Goal: Consume media (video, audio): Consume media (video, audio)

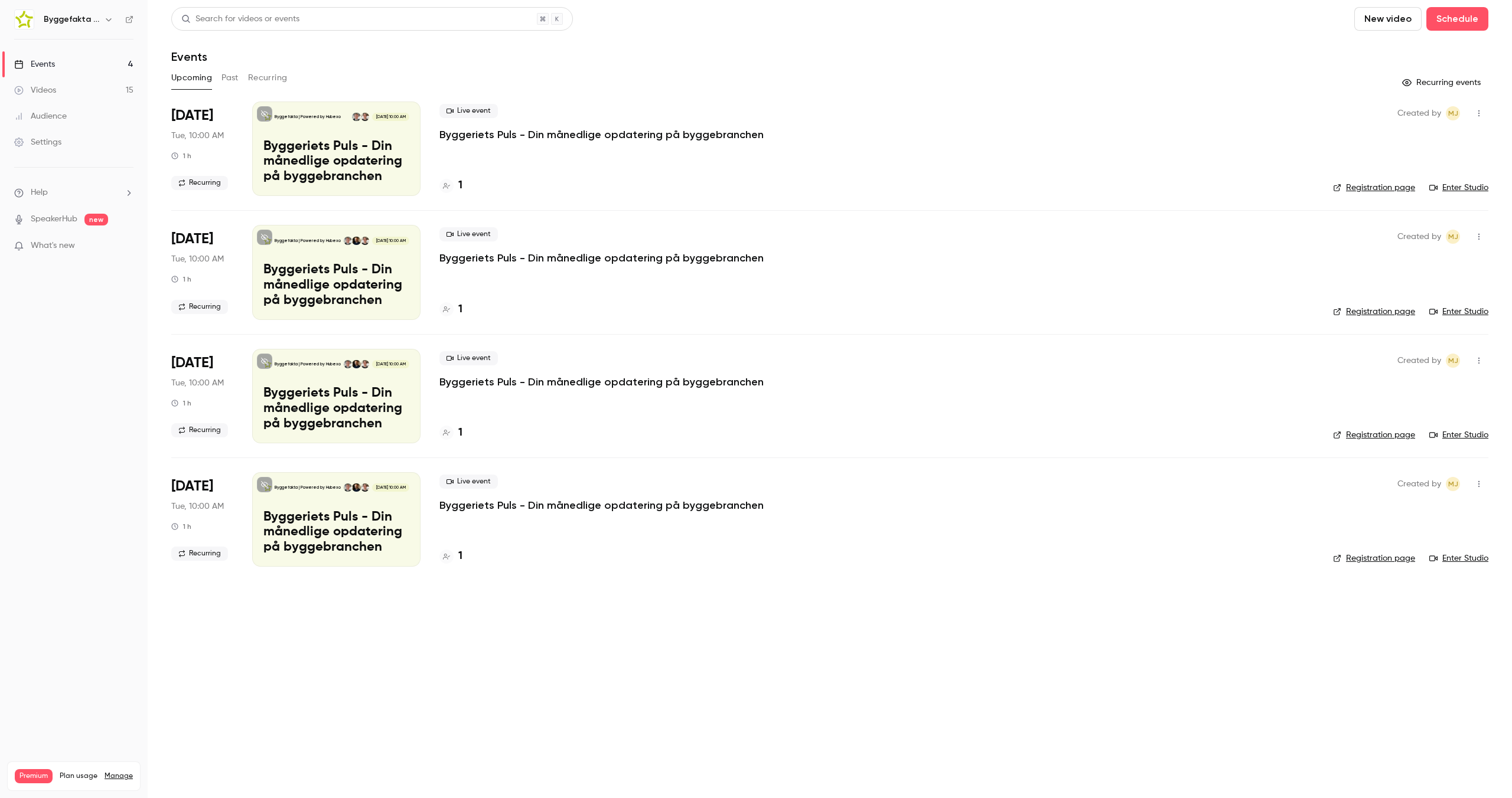
click at [229, 83] on button "Past" at bounding box center [230, 77] width 17 height 19
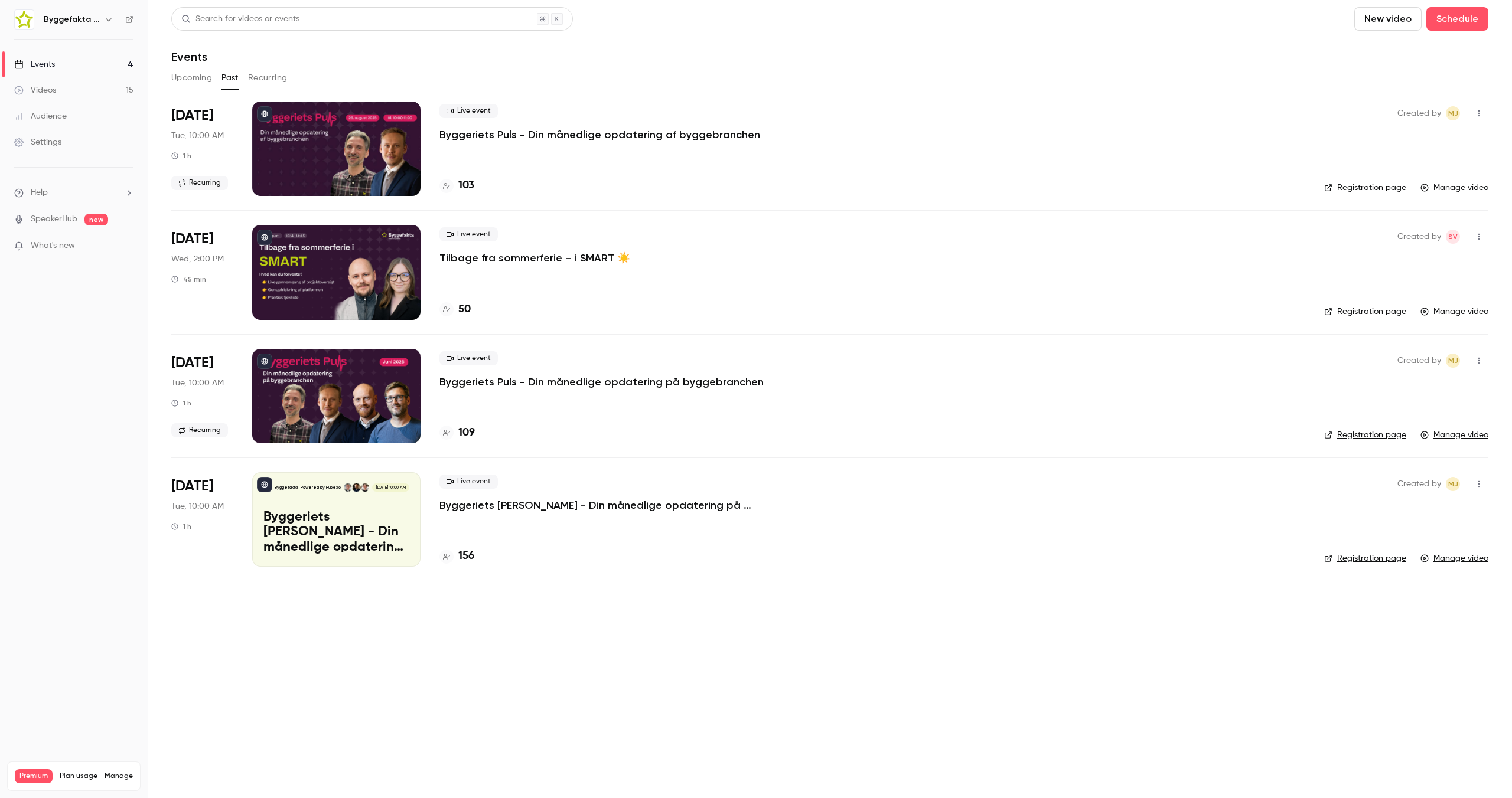
click at [639, 135] on p "Byggeriets Puls - Din månedlige opdatering af byggebranchen" at bounding box center [599, 135] width 320 height 14
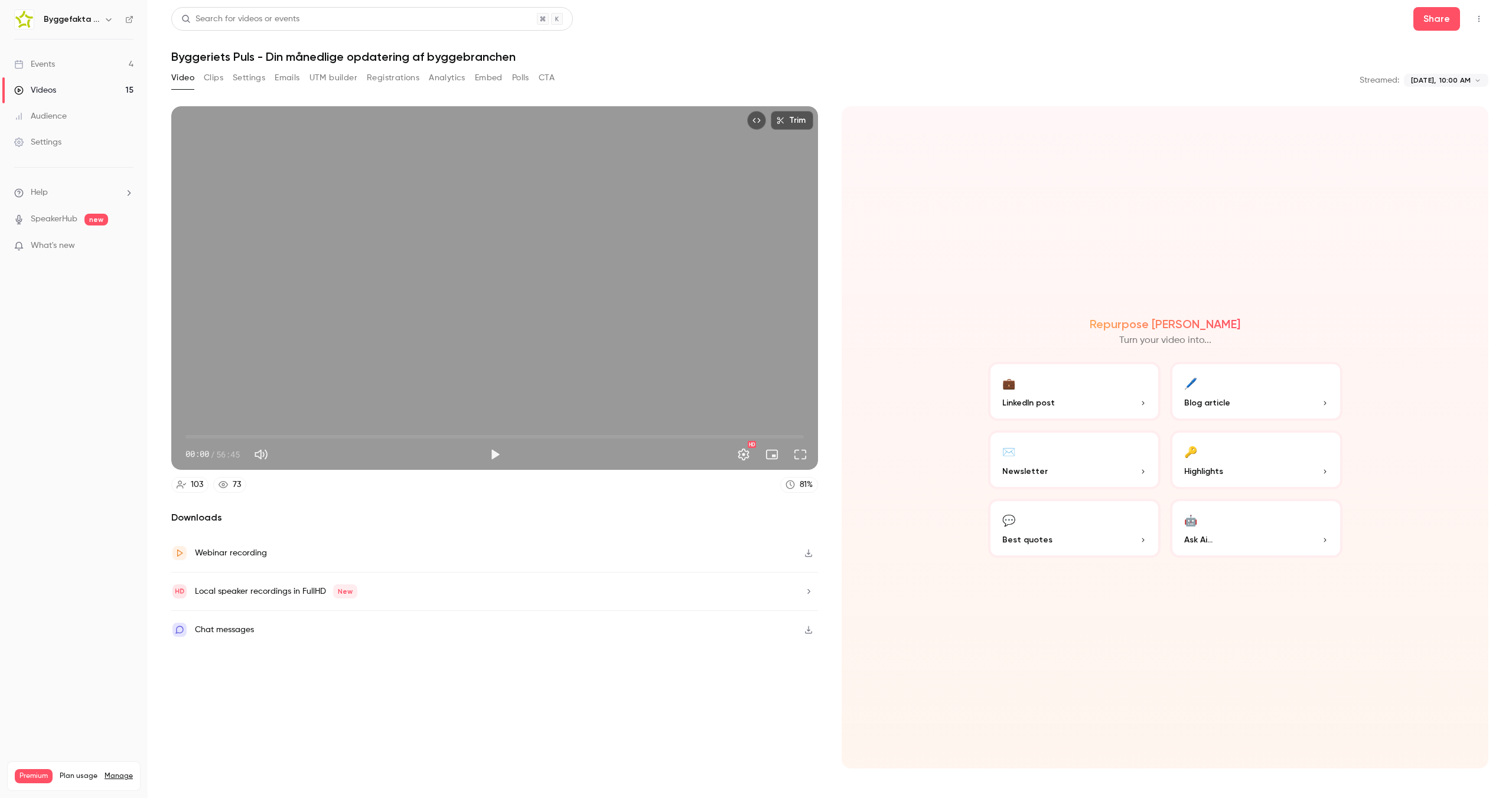
click at [445, 79] on button "Analytics" at bounding box center [447, 77] width 36 height 19
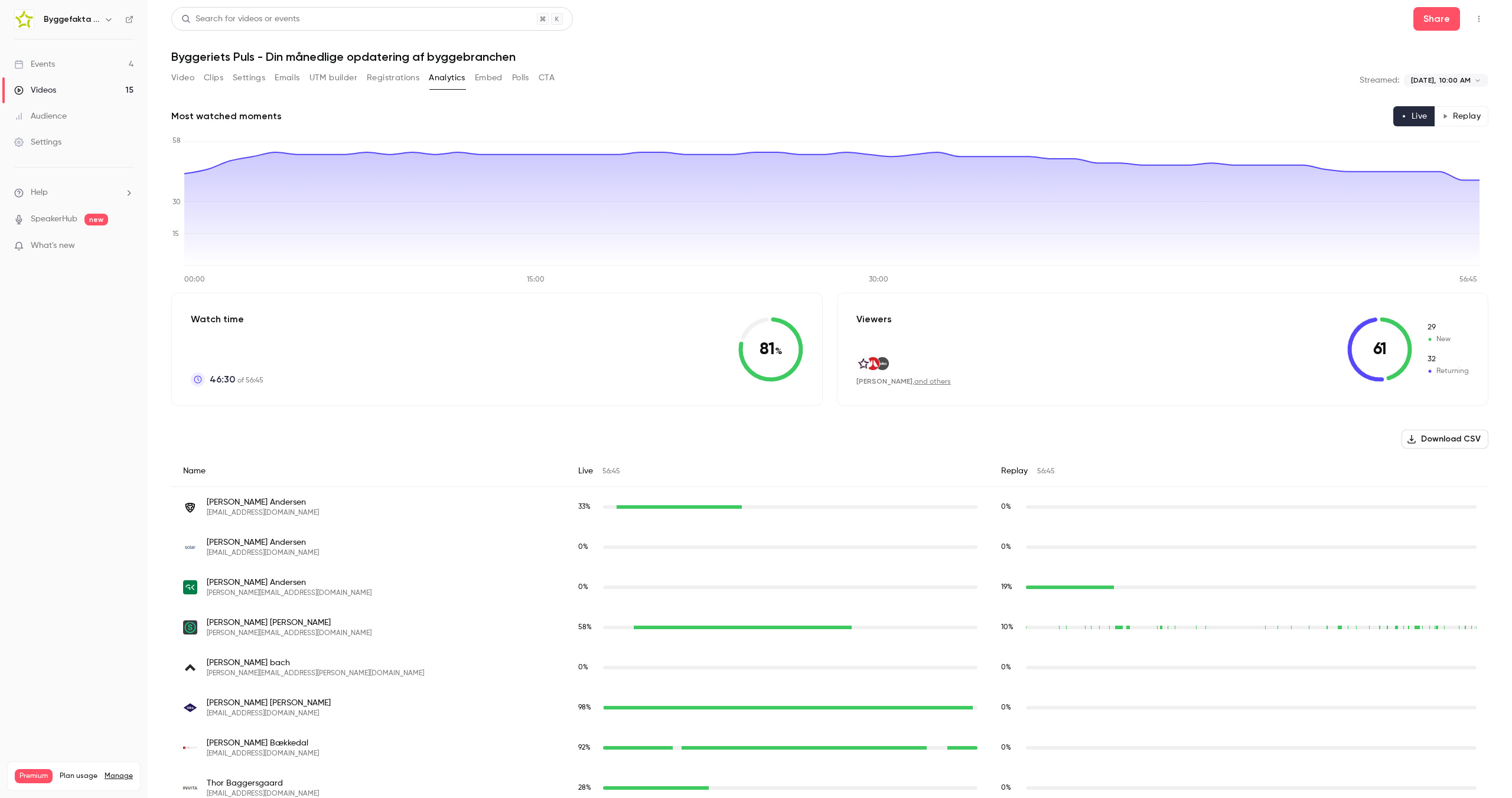
click at [397, 82] on button "Registrations" at bounding box center [393, 77] width 53 height 19
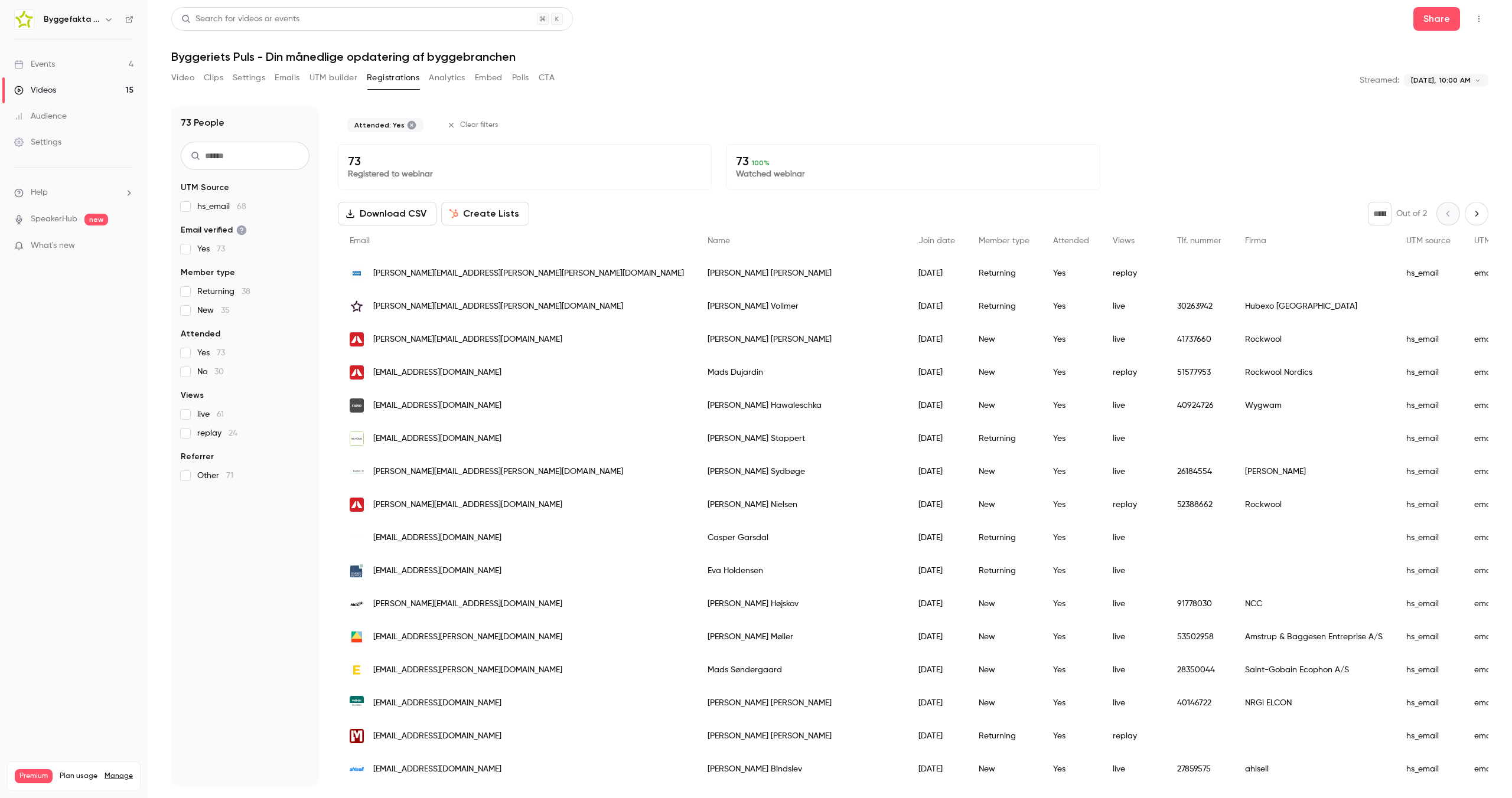
click at [1465, 211] on button "Next page" at bounding box center [1476, 214] width 23 height 23
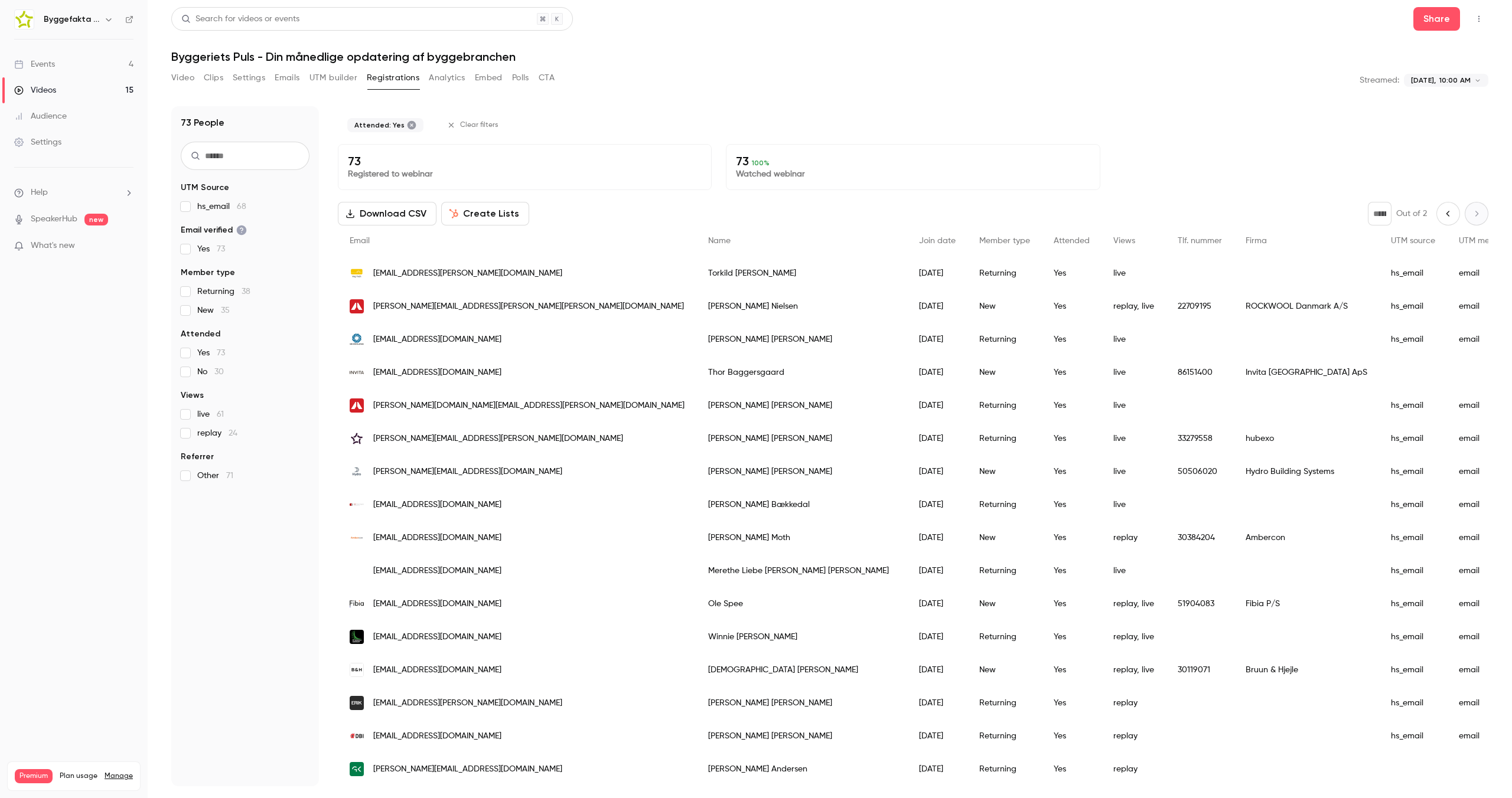
click at [1442, 214] on icon "Previous page" at bounding box center [1448, 214] width 13 height 10
type input "*"
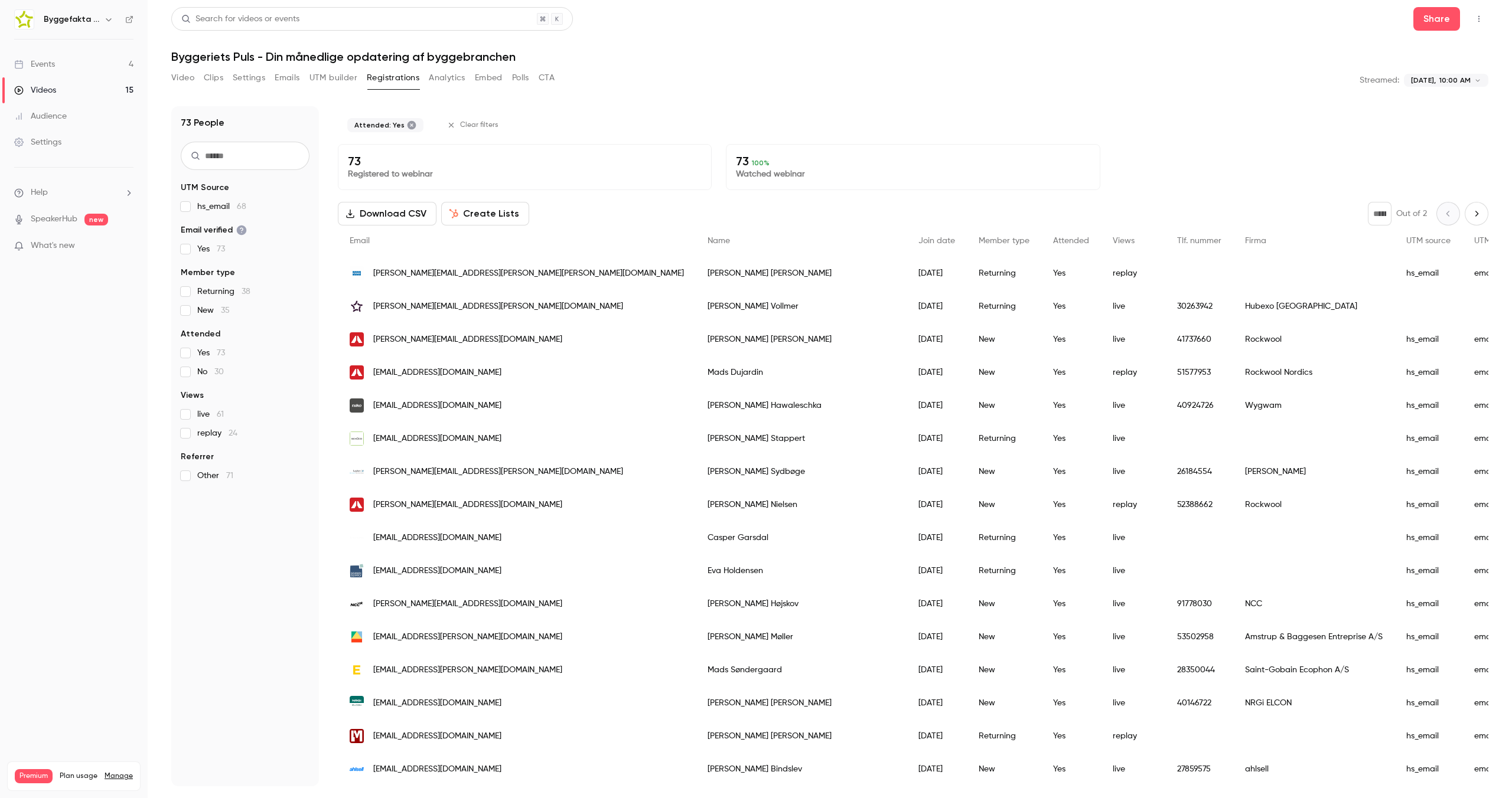
drag, startPoint x: 202, startPoint y: 346, endPoint x: 192, endPoint y: 357, distance: 14.9
click at [196, 353] on fieldset "Attended Yes 73 No 30" at bounding box center [245, 353] width 129 height 49
click at [192, 357] on label "Yes 73" at bounding box center [245, 353] width 129 height 12
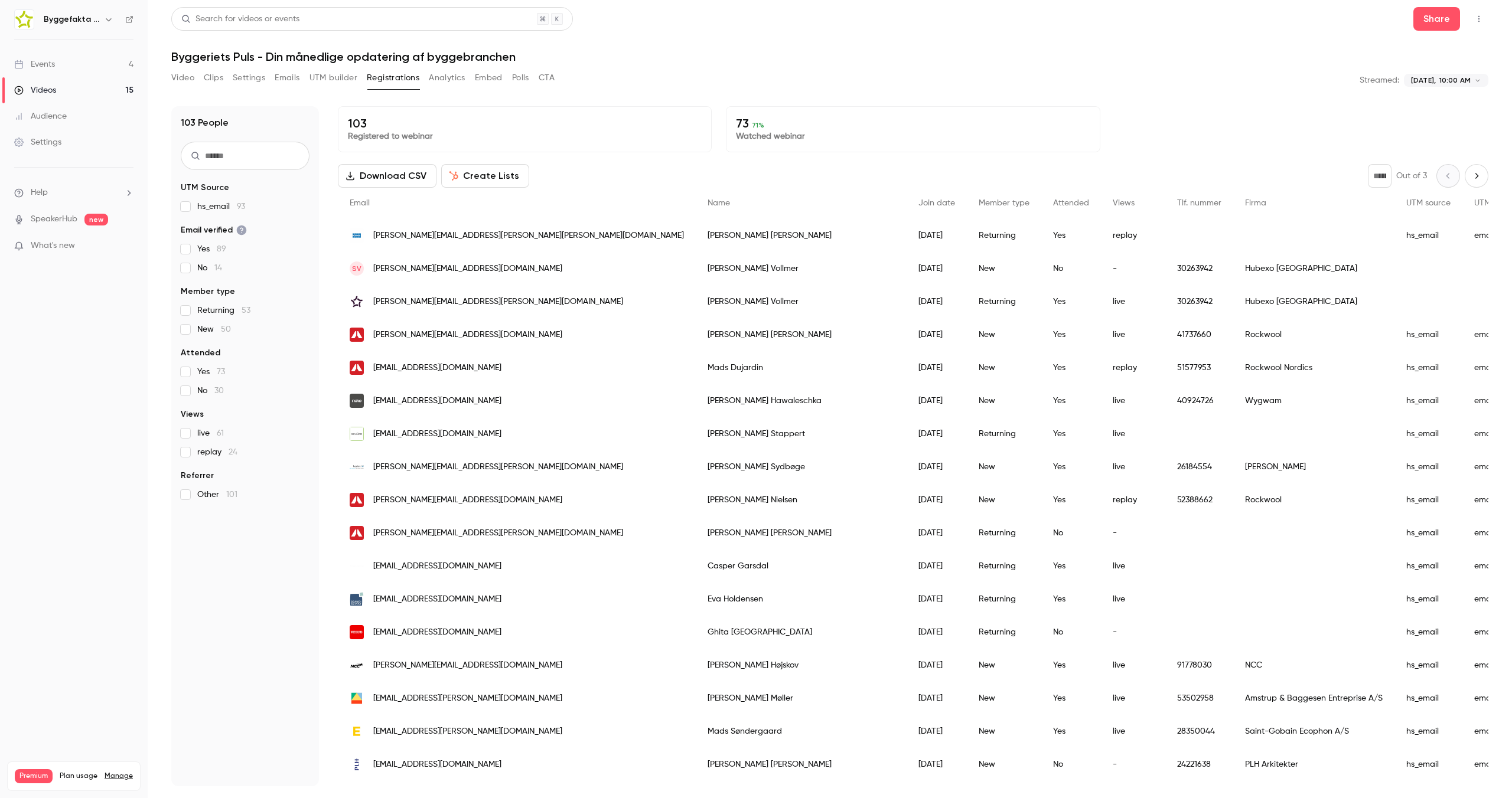
click at [442, 81] on button "Analytics" at bounding box center [447, 77] width 36 height 19
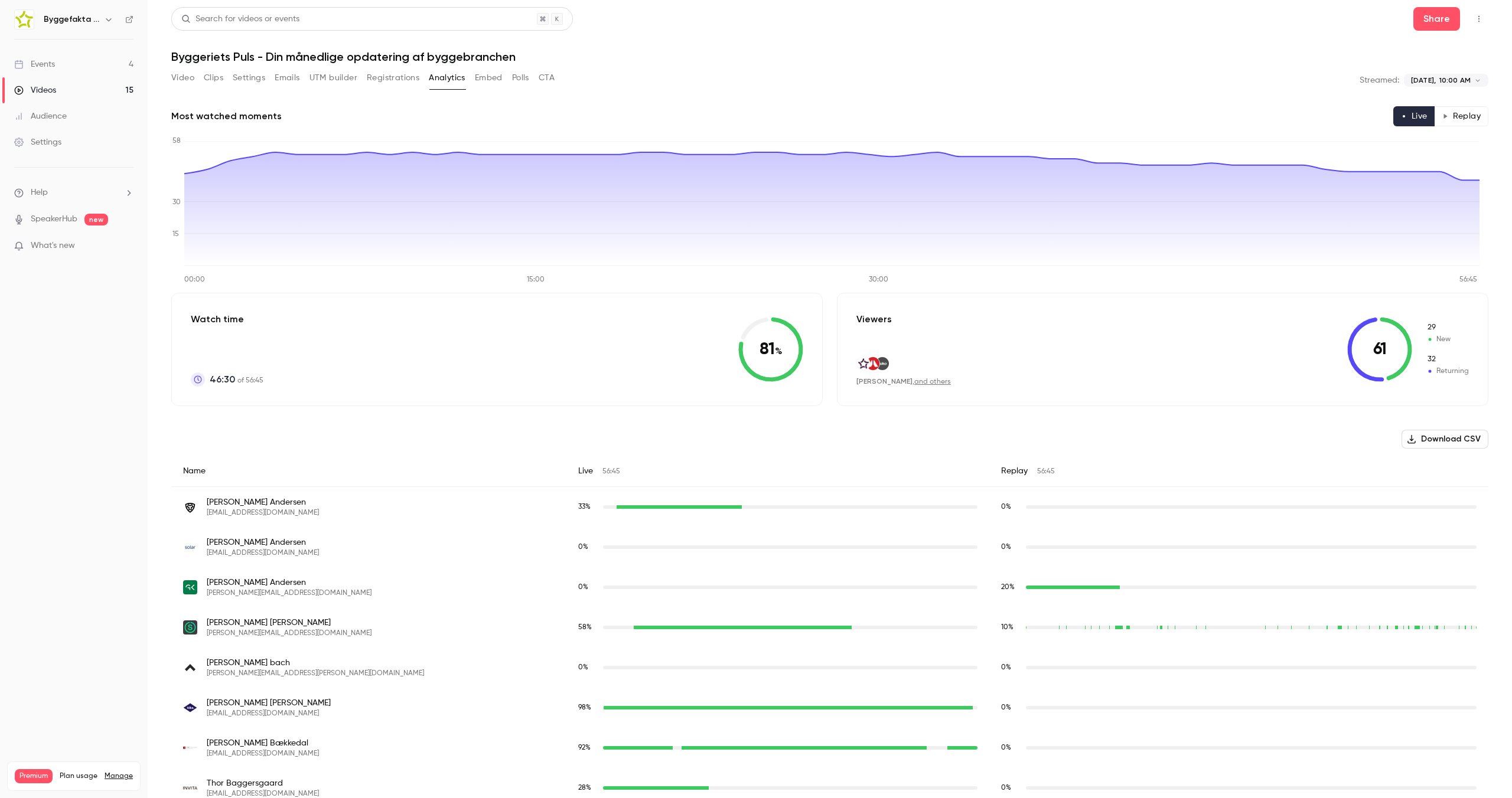
click at [921, 379] on link "and others" at bounding box center [933, 381] width 36 height 7
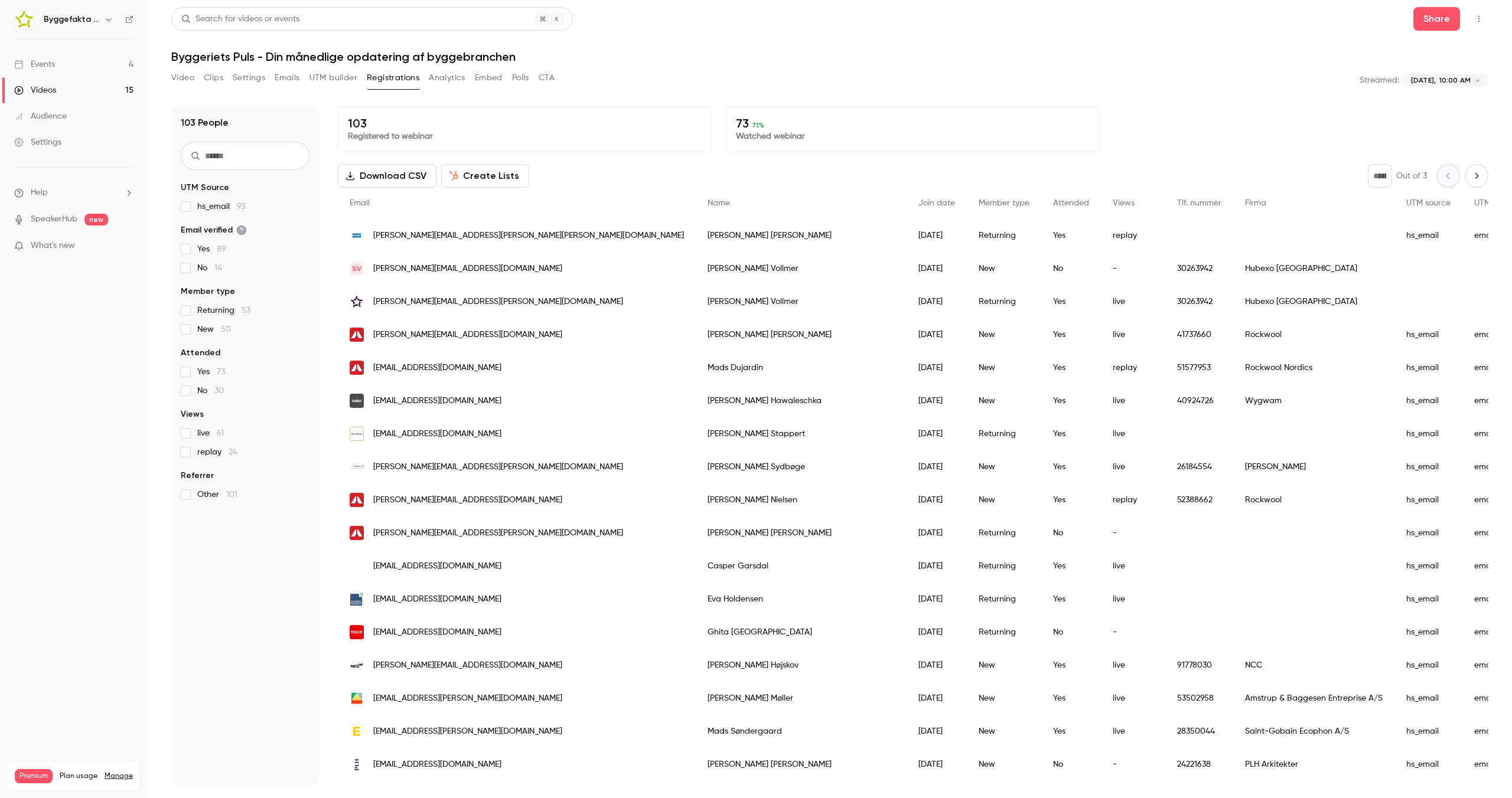
click at [449, 87] on div "Video Clips Settings Emails UTM builder Registrations Analytics Embed Polls CTA" at bounding box center [363, 80] width 384 height 23
click at [449, 83] on button "Analytics" at bounding box center [447, 77] width 36 height 19
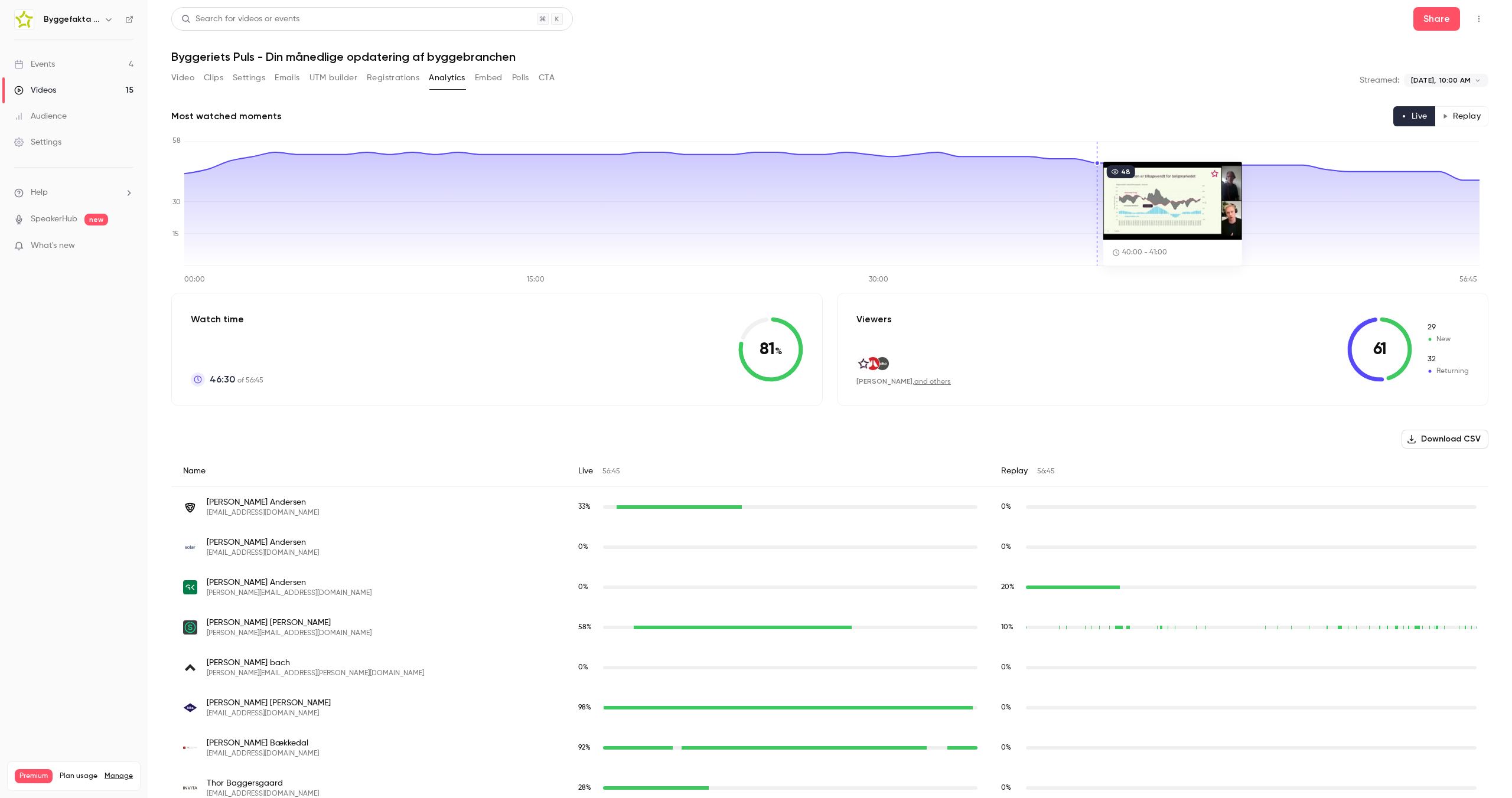
click at [1442, 116] on icon "button" at bounding box center [1445, 116] width 6 height 6
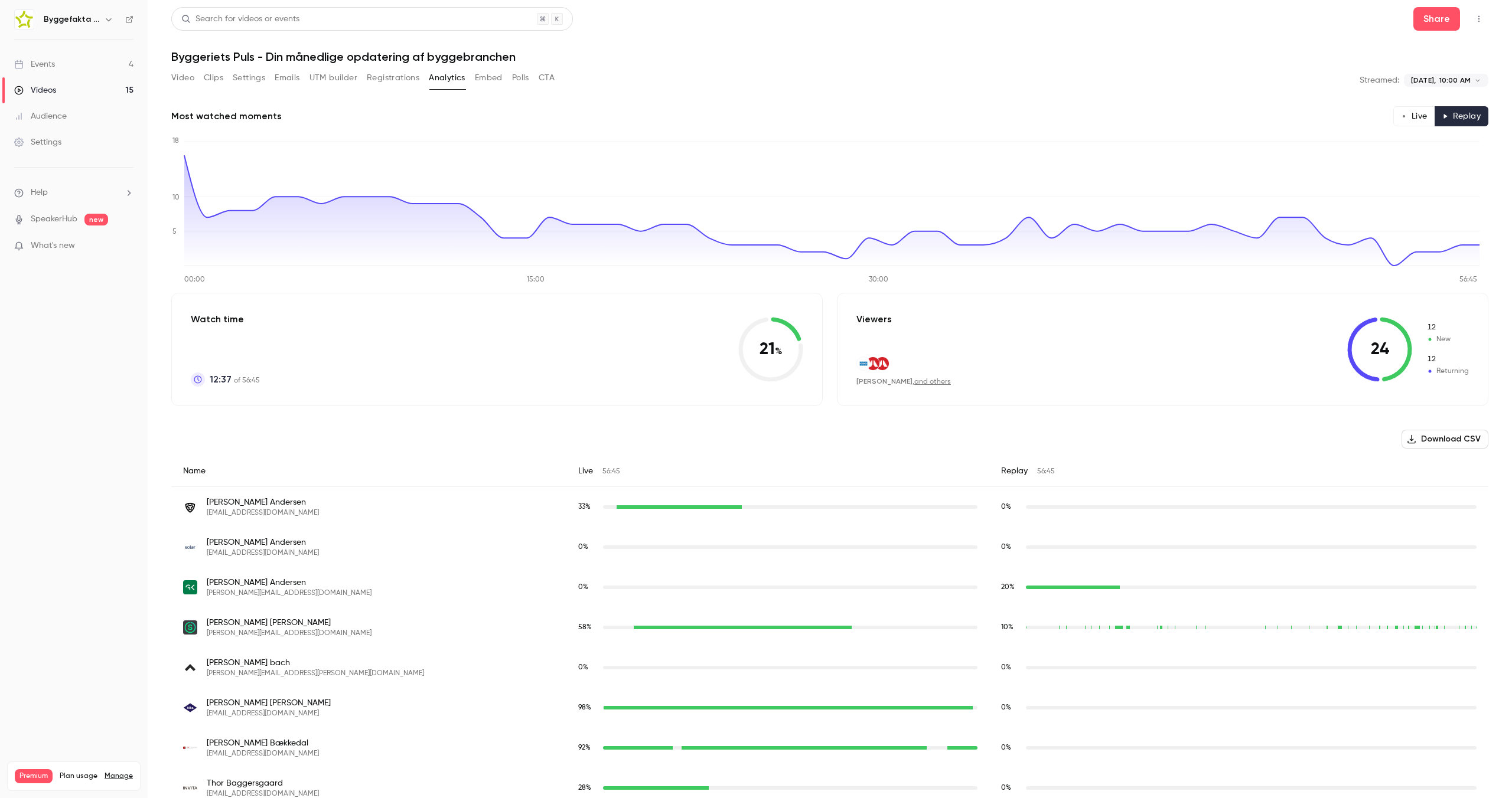
click at [1409, 119] on button "Live" at bounding box center [1414, 116] width 42 height 20
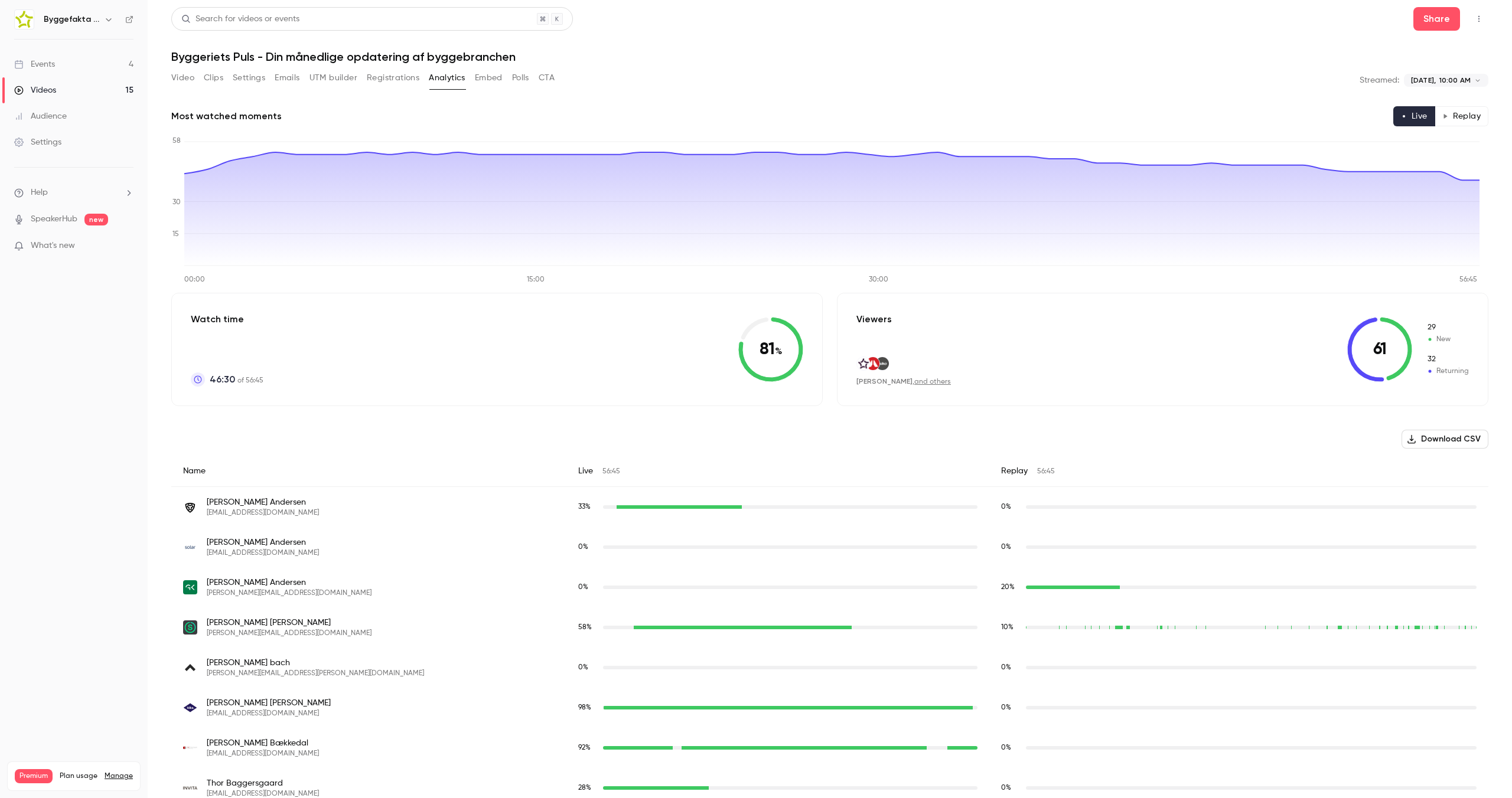
click at [1447, 123] on button "Replay" at bounding box center [1461, 116] width 54 height 20
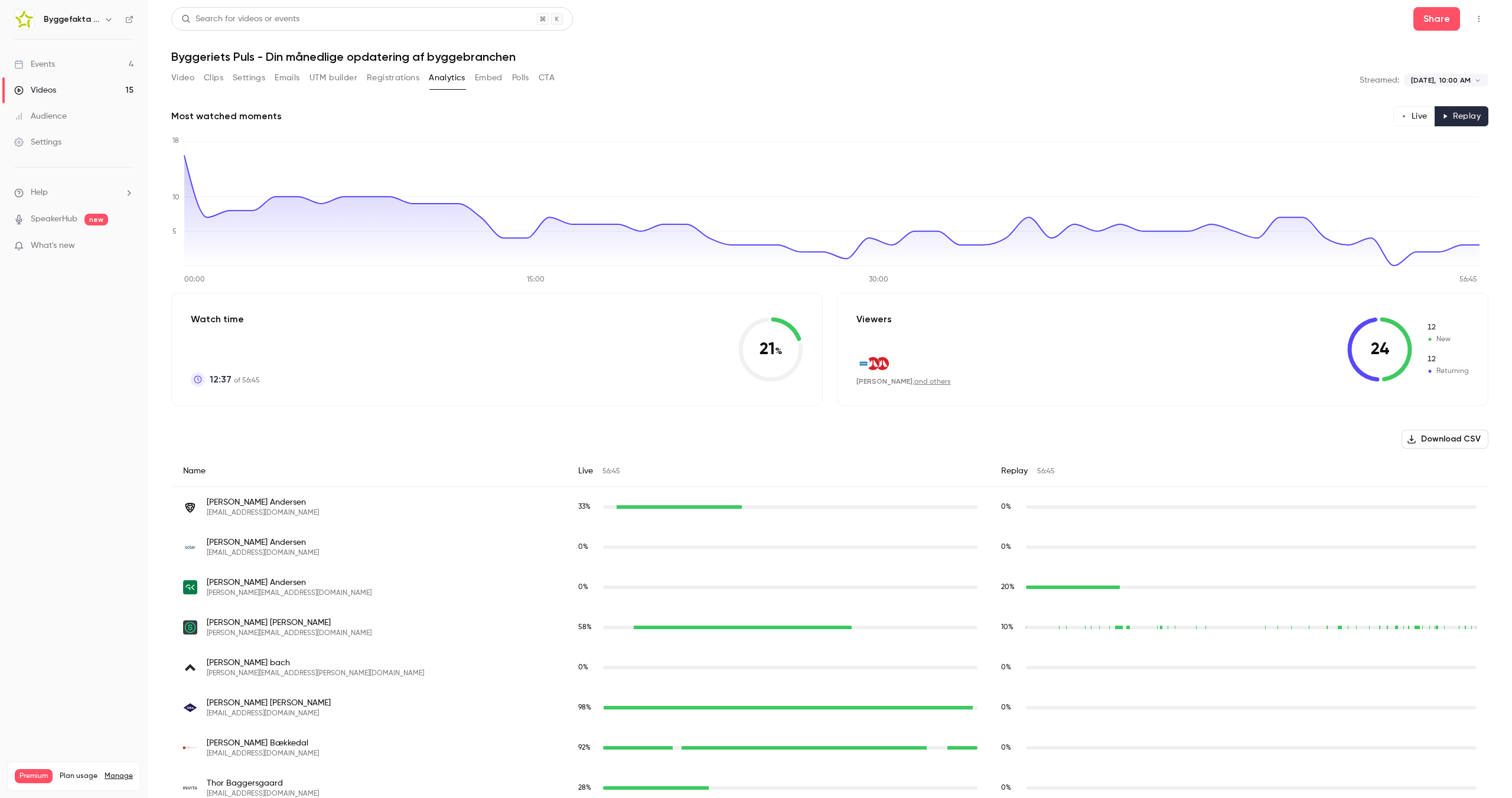
click at [1393, 121] on button "Live" at bounding box center [1414, 116] width 42 height 20
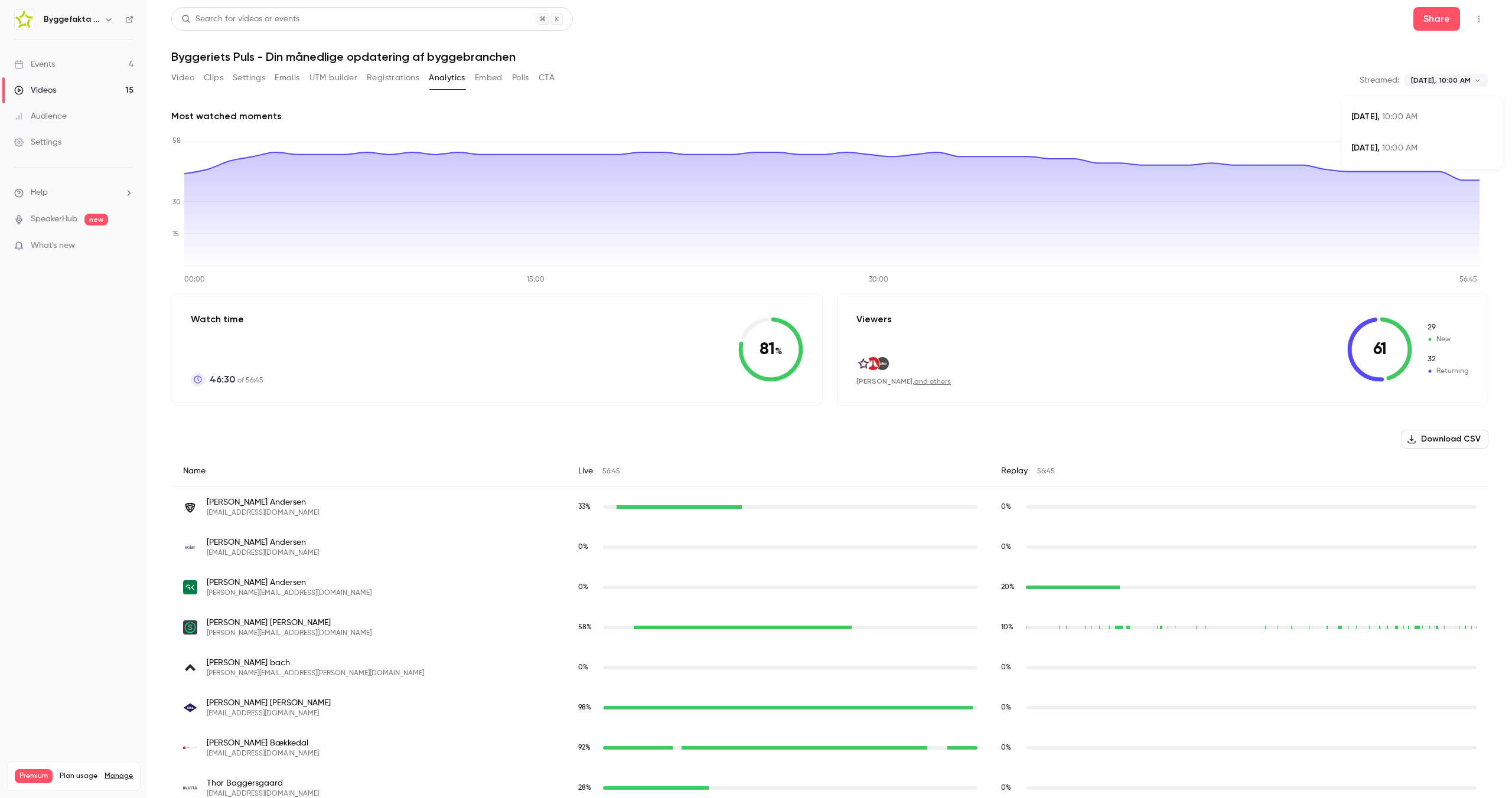
click at [1454, 82] on body "**********" at bounding box center [756, 445] width 1512 height 891
click at [1382, 148] on span "10:00 AM" at bounding box center [1400, 148] width 36 height 8
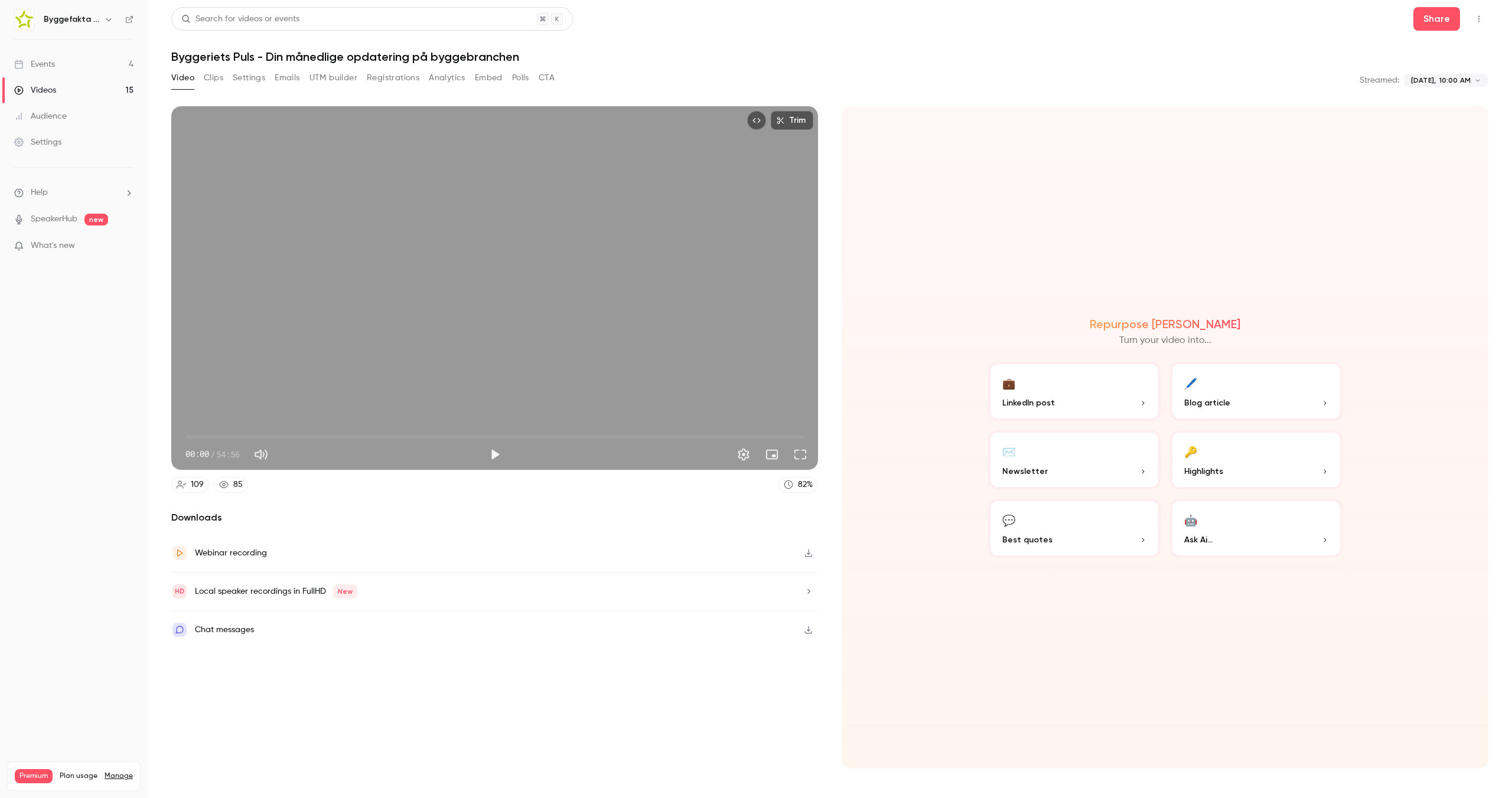
click at [1426, 81] on body "**********" at bounding box center [756, 445] width 1512 height 891
click at [1388, 122] on div "[DATE], 10:00 AM" at bounding box center [1422, 117] width 142 height 12
click at [437, 203] on div "Trim 00:00 00:00 / 56:45 HD" at bounding box center [495, 289] width 647 height 364
click at [197, 435] on span "00:01" at bounding box center [494, 437] width 618 height 19
click at [204, 434] on span "01:01" at bounding box center [494, 437] width 618 height 19
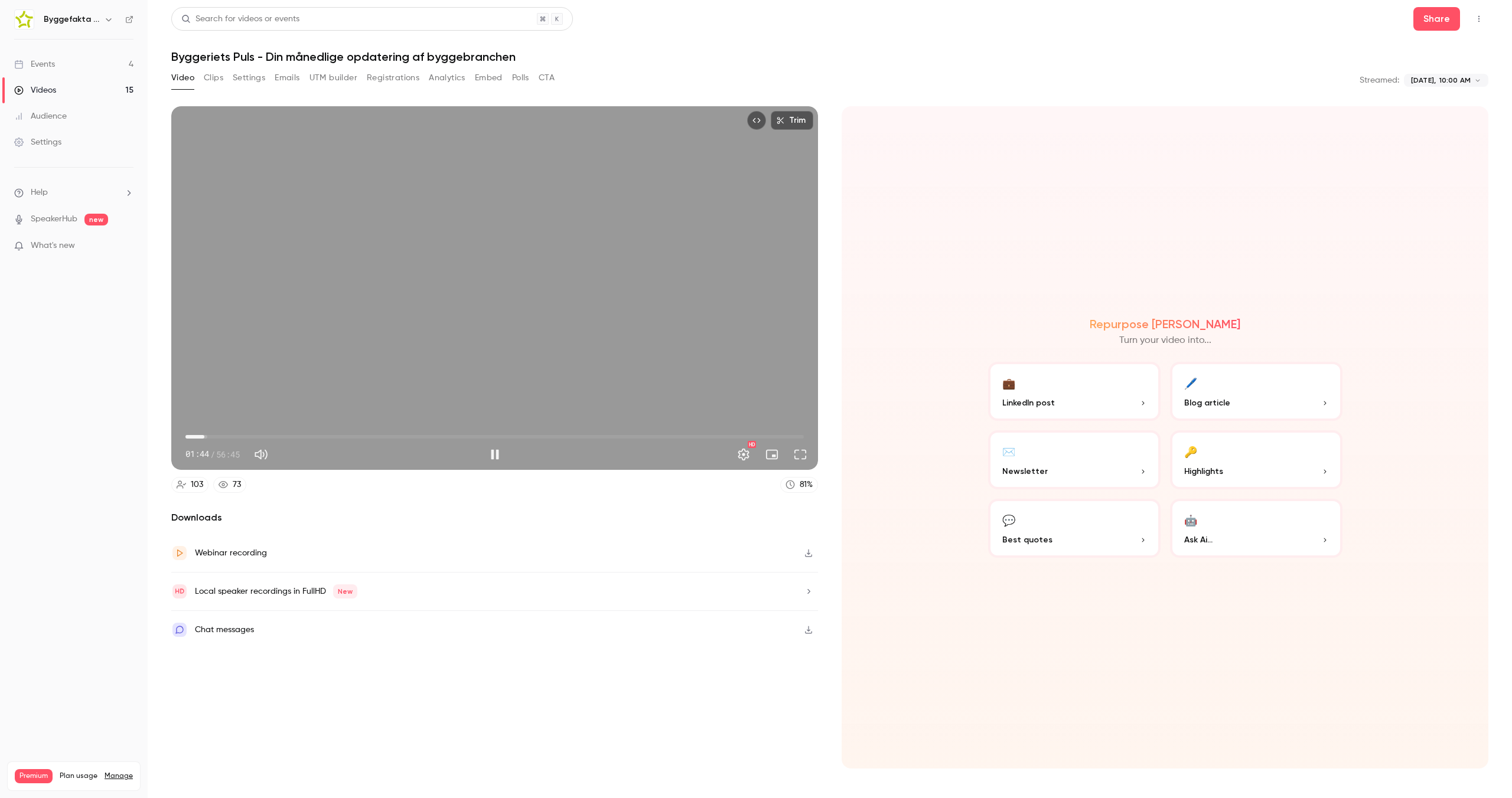
click at [237, 435] on span "01:44" at bounding box center [494, 437] width 618 height 19
click at [262, 435] on span "04:46" at bounding box center [494, 437] width 618 height 19
click at [306, 435] on span "06:59" at bounding box center [494, 437] width 618 height 19
click at [347, 437] on span "11:03" at bounding box center [494, 437] width 618 height 19
click at [391, 436] on span "14:51" at bounding box center [494, 437] width 618 height 19
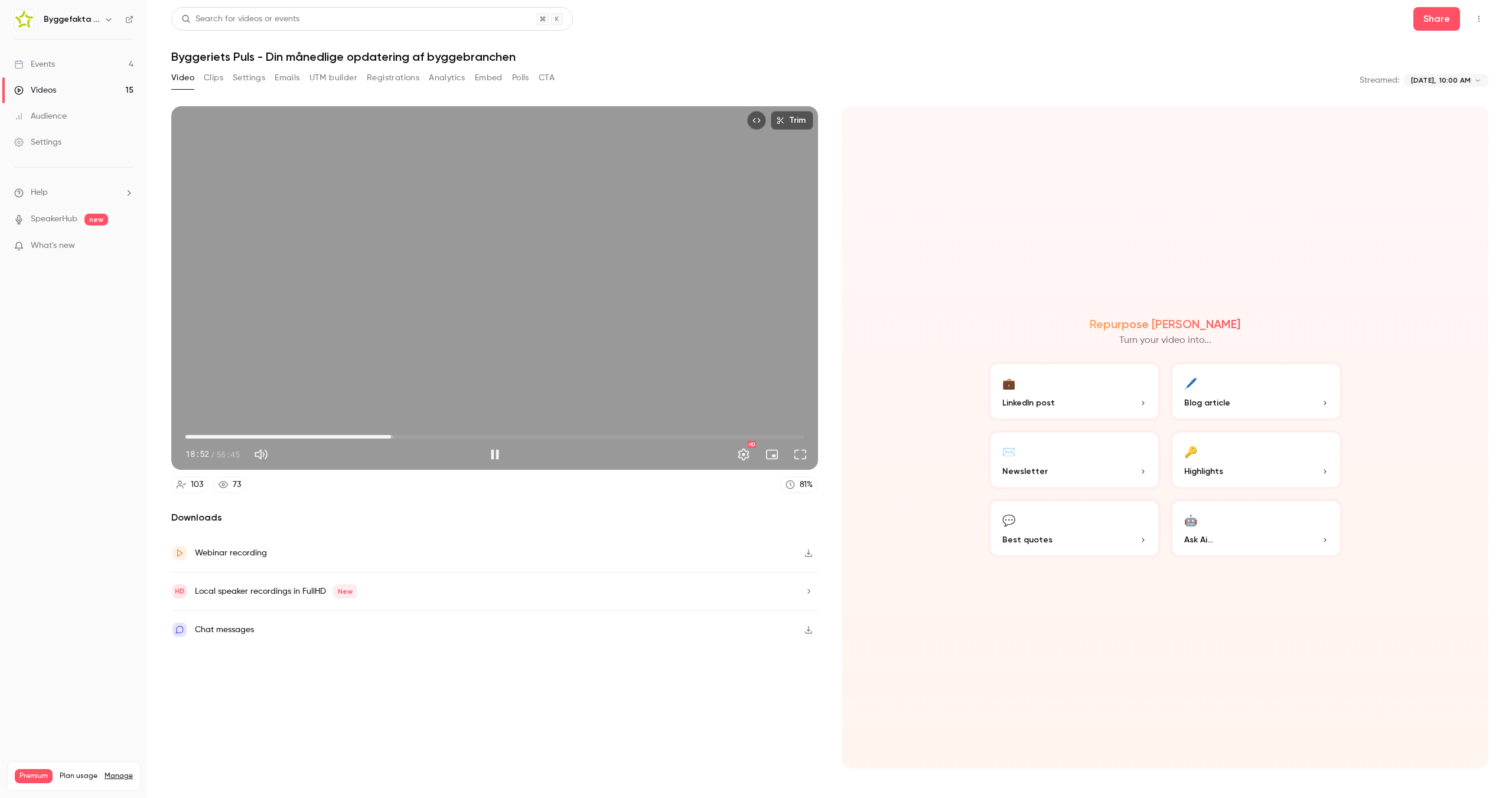
click at [476, 438] on span "18:52" at bounding box center [494, 437] width 618 height 19
click at [534, 435] on span "31:59" at bounding box center [494, 437] width 618 height 19
click at [549, 441] on span "32:01" at bounding box center [494, 437] width 618 height 19
click at [575, 437] on span "35:46" at bounding box center [494, 437] width 618 height 19
click at [615, 437] on span "35:46" at bounding box center [494, 437] width 618 height 19
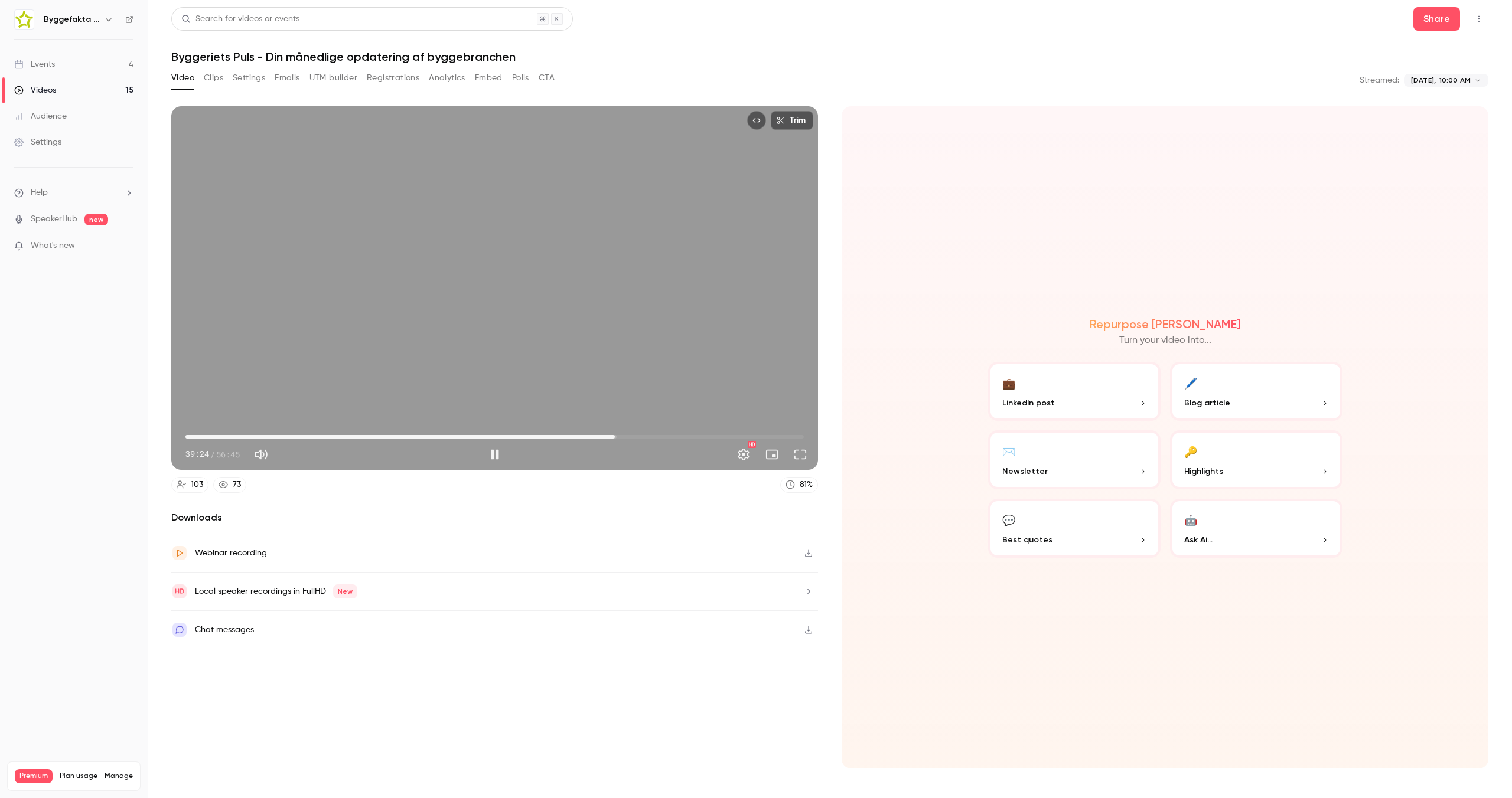
click at [644, 434] on span "39:24" at bounding box center [494, 437] width 618 height 19
click at [680, 432] on span "42:04" at bounding box center [494, 437] width 618 height 19
click at [725, 435] on span "45:22" at bounding box center [494, 437] width 618 height 19
click at [766, 435] on span "49:29" at bounding box center [494, 437] width 618 height 19
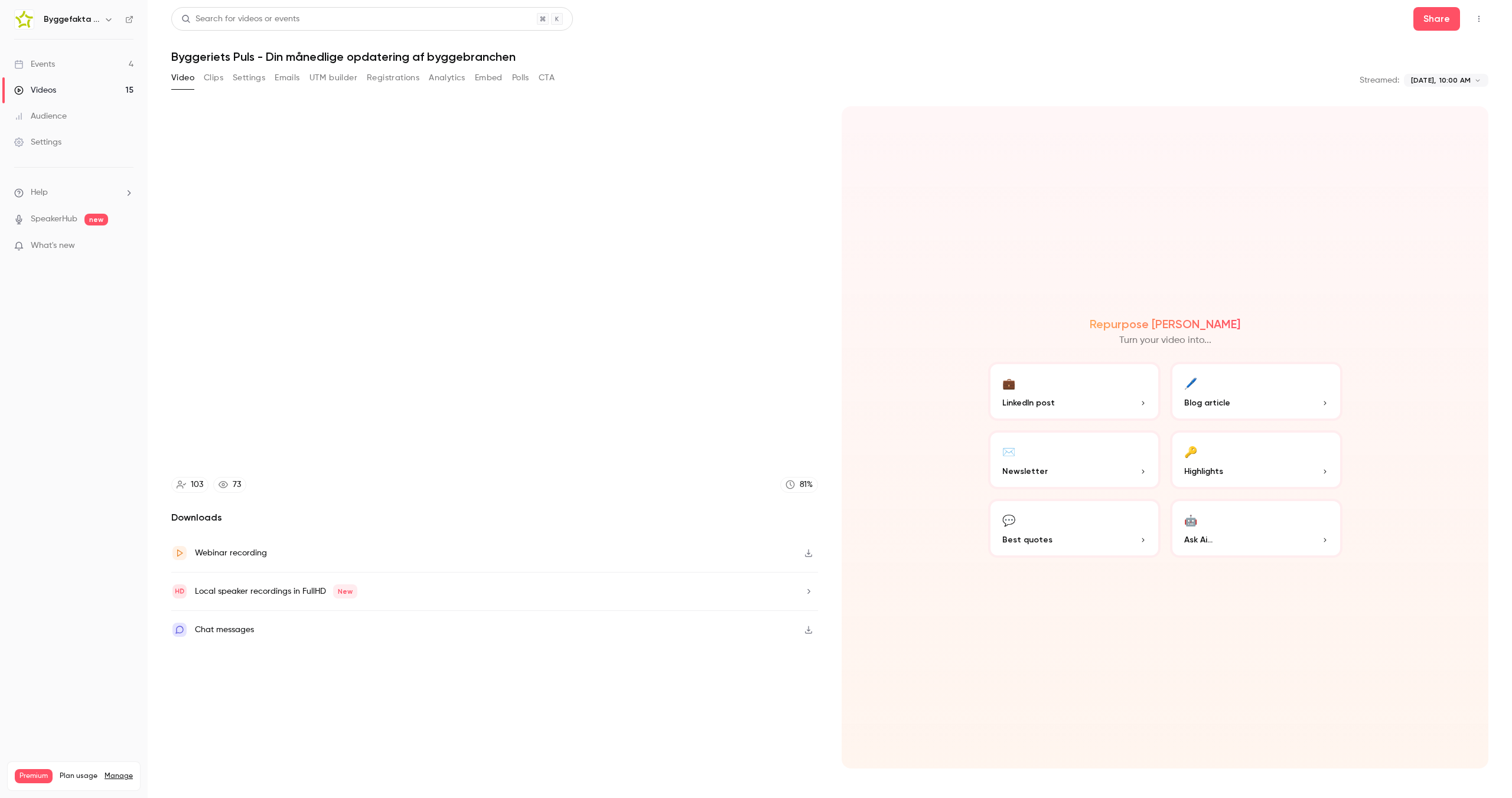
type input "******"
click at [439, 79] on button "Analytics" at bounding box center [447, 77] width 36 height 19
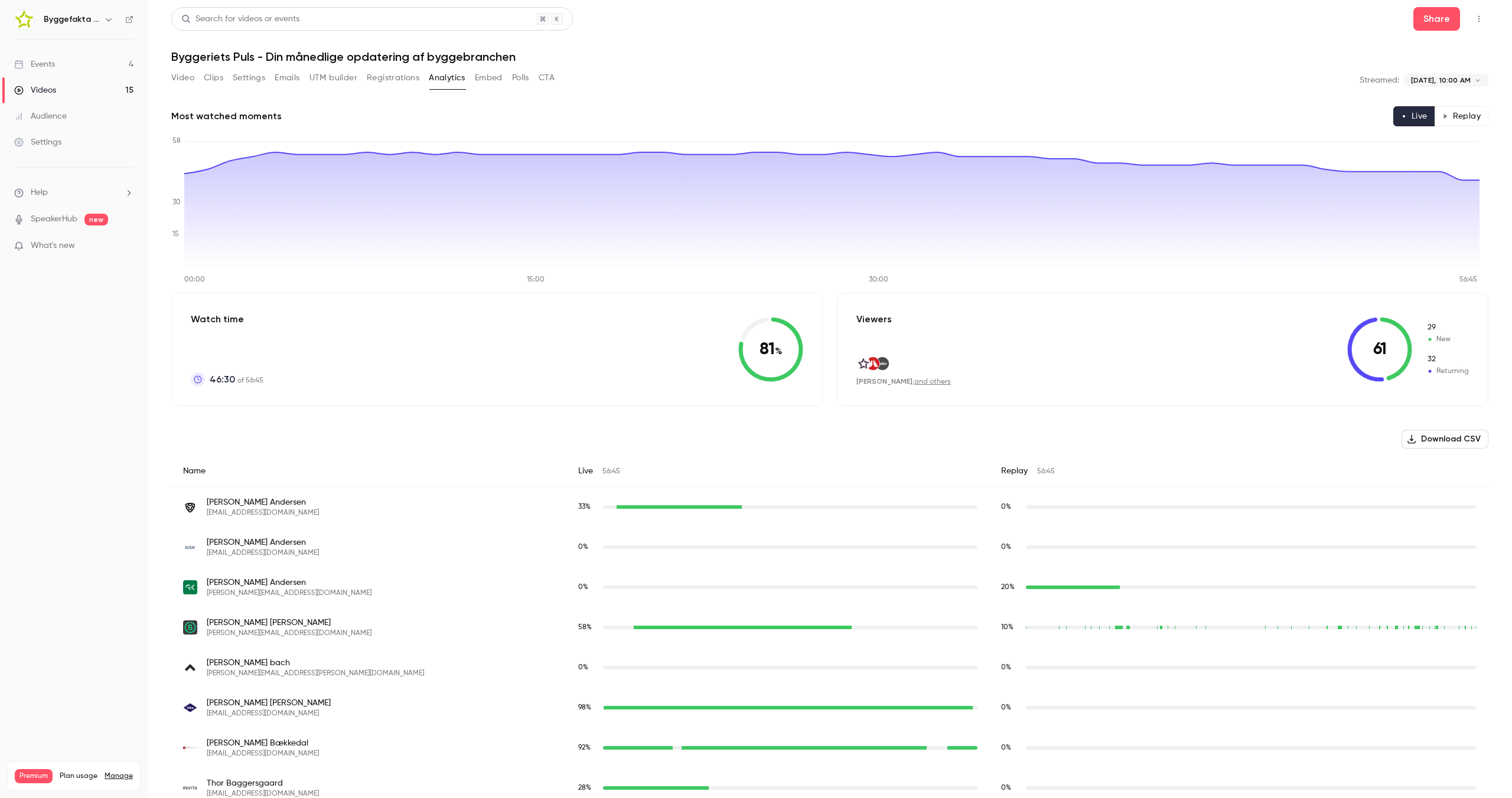
click at [1470, 14] on button "Top Bar Actions" at bounding box center [1479, 19] width 19 height 19
click at [1469, 14] on div at bounding box center [756, 399] width 1512 height 798
click at [1440, 115] on button "Replay" at bounding box center [1461, 116] width 54 height 20
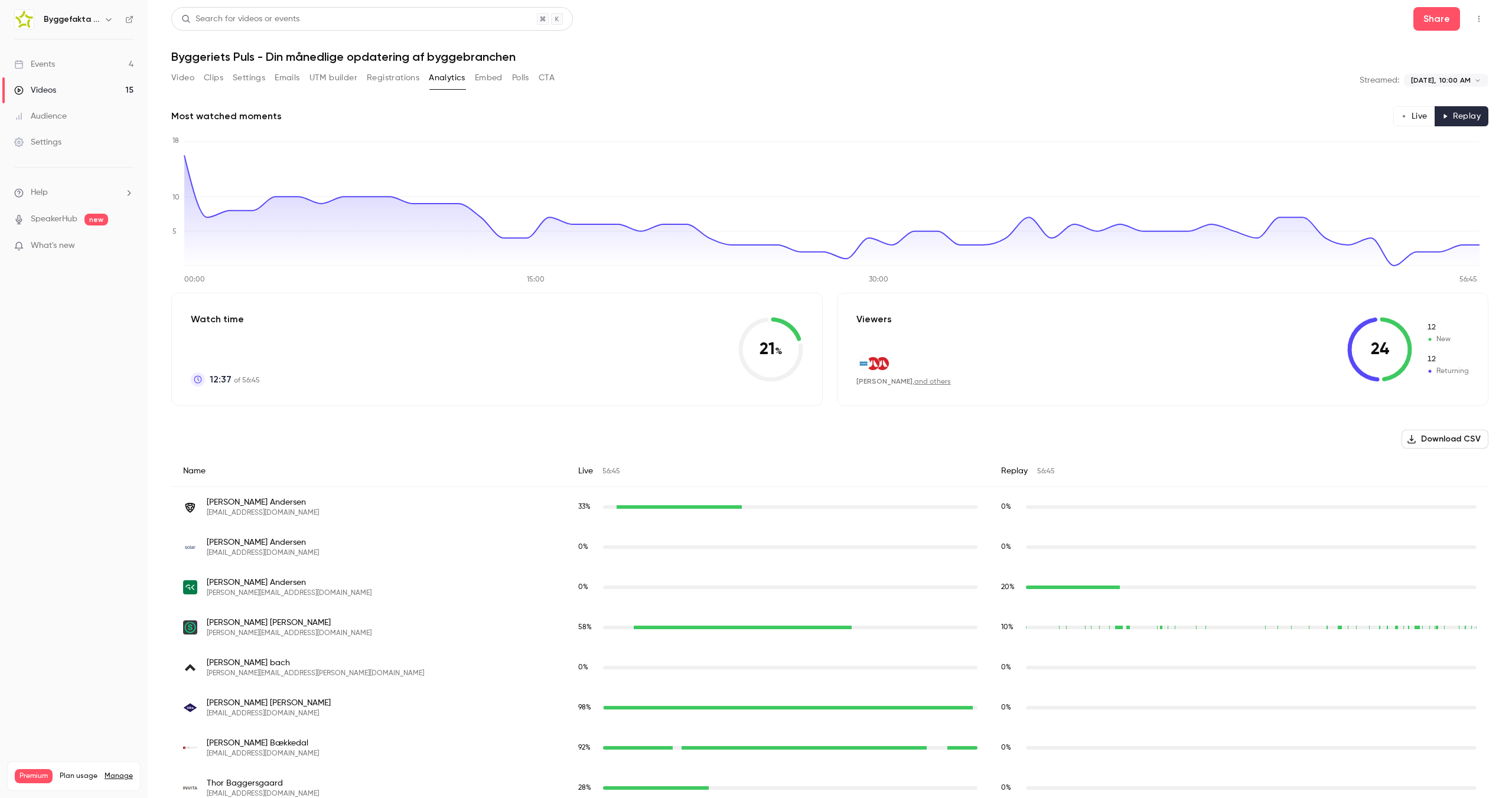
click at [1416, 114] on button "Live" at bounding box center [1414, 116] width 42 height 20
